Goal: Find specific page/section: Find specific page/section

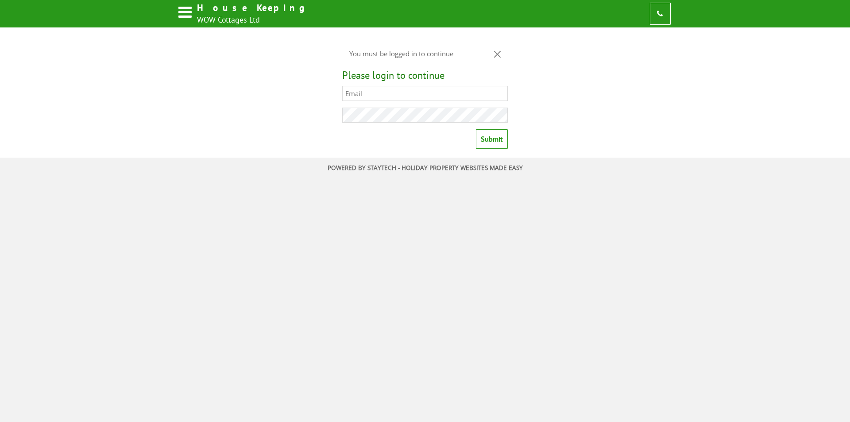
type input "[EMAIL_ADDRESS][DOMAIN_NAME]"
click at [501, 132] on input "Submit" at bounding box center [492, 138] width 32 height 19
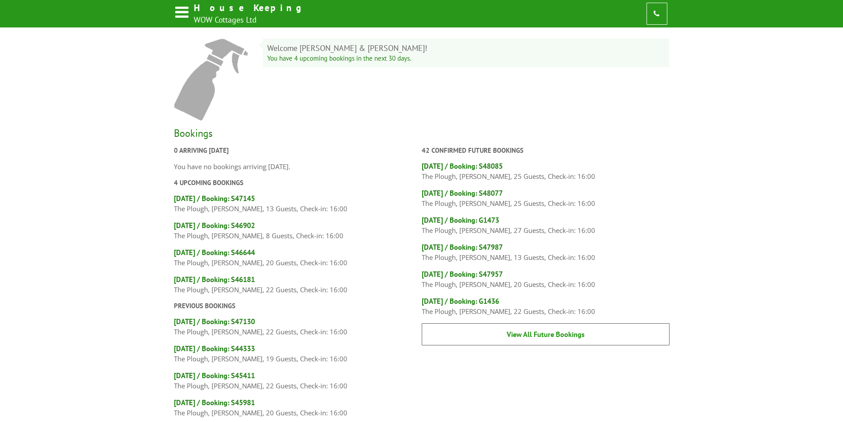
click at [539, 330] on link "View All Future Bookings" at bounding box center [546, 334] width 248 height 22
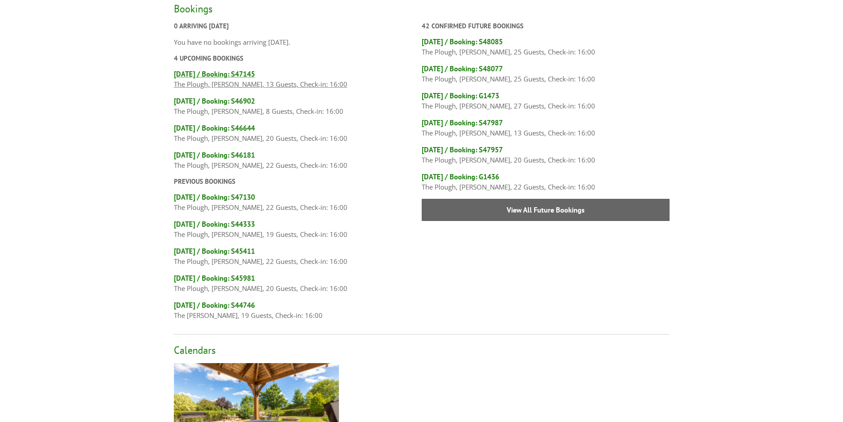
scroll to position [256, 0]
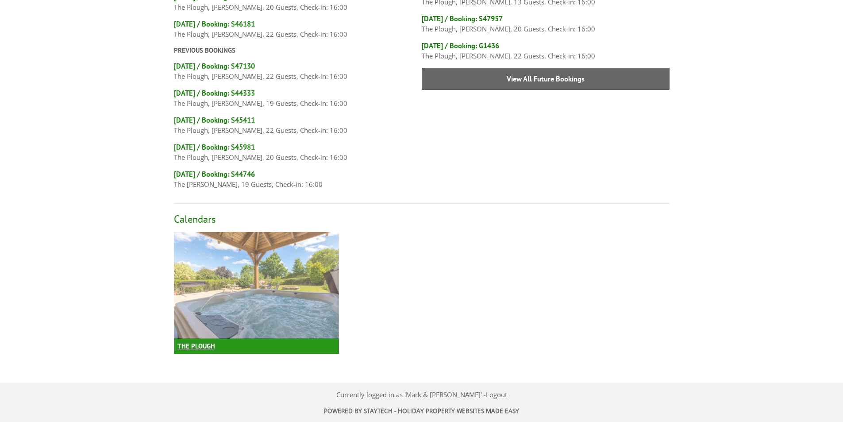
click at [198, 346] on h3 "The Plough" at bounding box center [256, 345] width 165 height 15
